Goal: Task Accomplishment & Management: Manage account settings

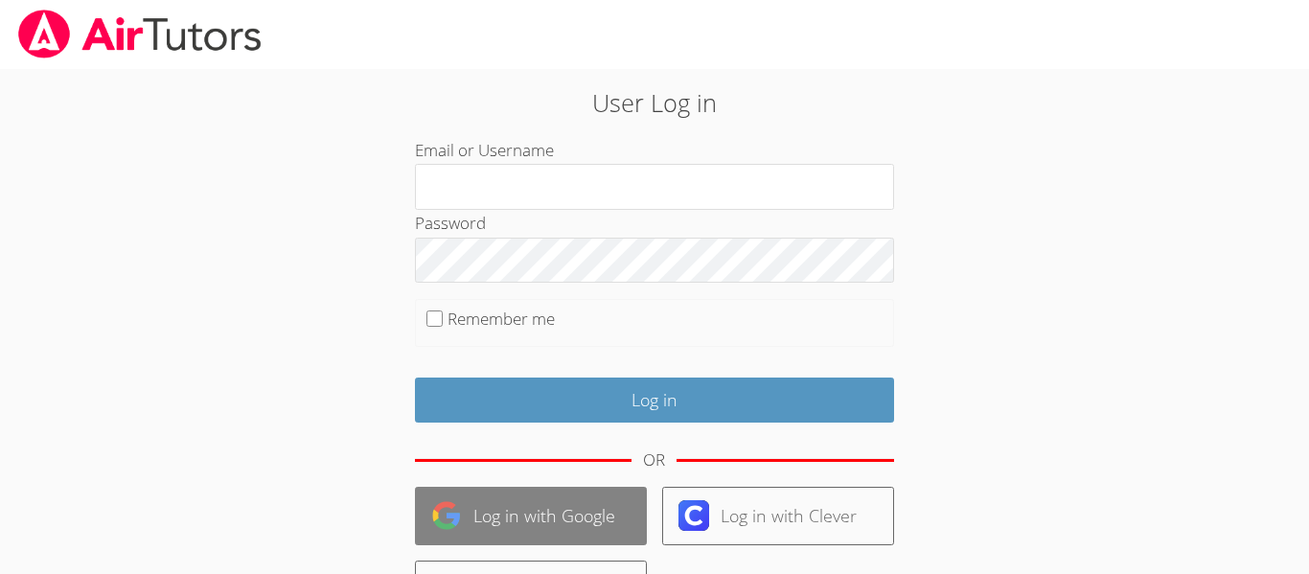
click at [460, 509] on img at bounding box center [446, 515] width 31 height 31
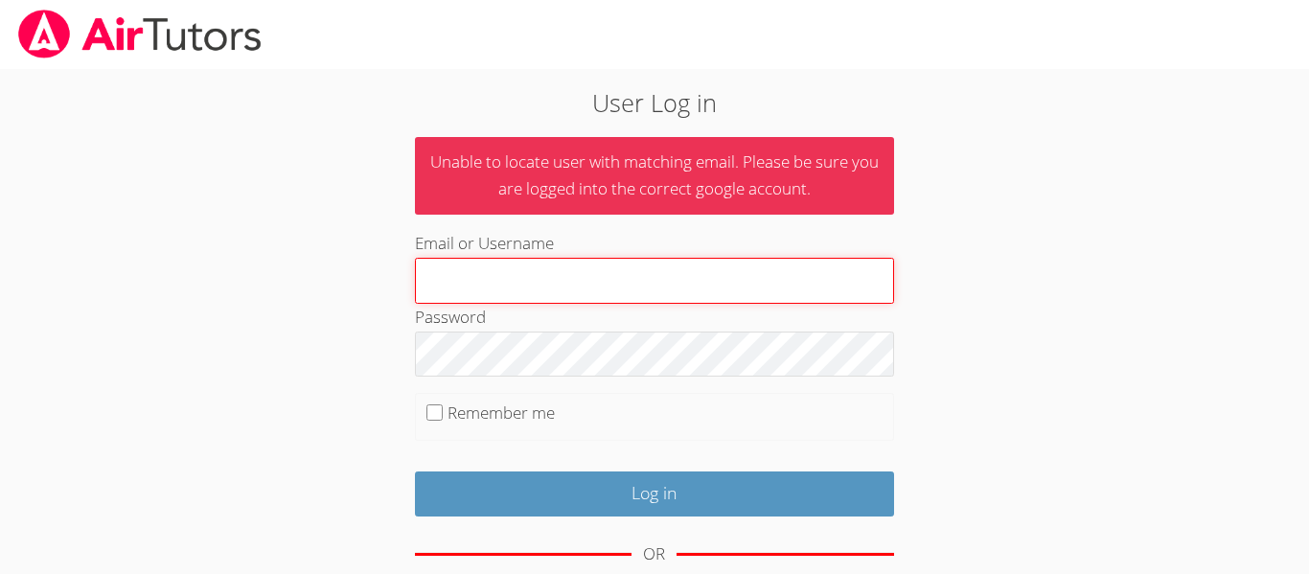
scroll to position [293, 0]
